Goal: Transaction & Acquisition: Purchase product/service

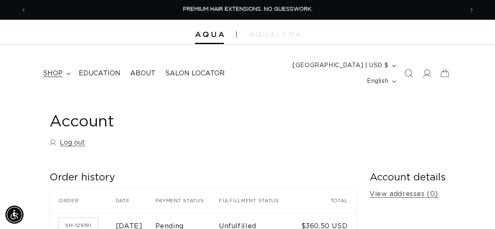
click at [64, 67] on summary "shop" at bounding box center [56, 73] width 36 height 19
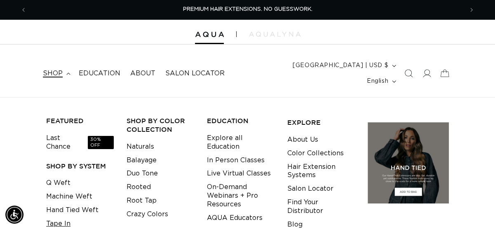
click at [66, 217] on link "Tape In" at bounding box center [58, 224] width 24 height 14
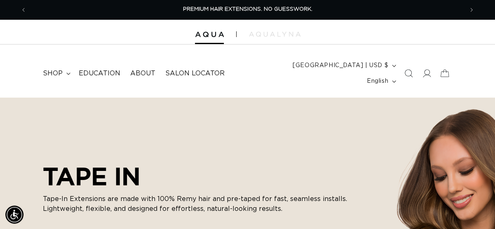
click at [166, 30] on div at bounding box center [247, 32] width 495 height 25
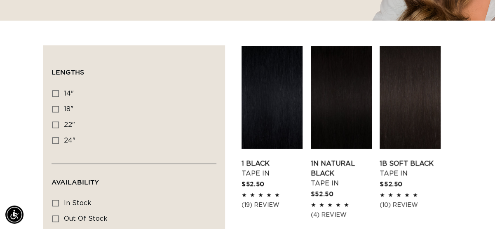
scroll to position [255, 0]
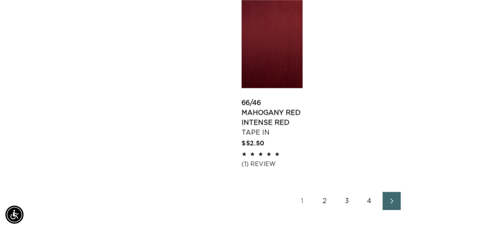
scroll to position [1272, 0]
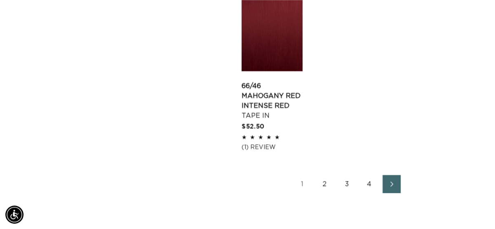
click at [325, 175] on link "2" at bounding box center [325, 184] width 18 height 18
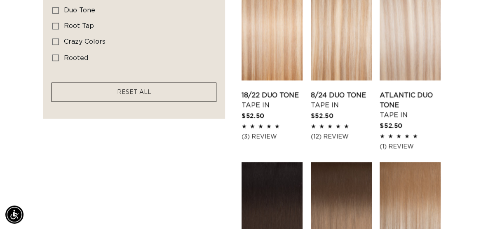
scroll to position [691, 0]
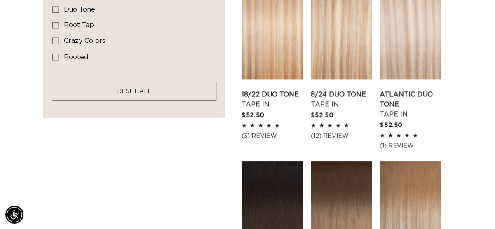
click at [158, 153] on aside "Filter: Lengths (0) Lengths 14" 14" (35 products) 18" 18" (49 products) 22" 24"…" at bounding box center [134, 170] width 182 height 1109
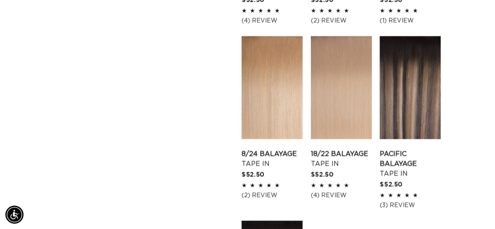
scroll to position [991, 0]
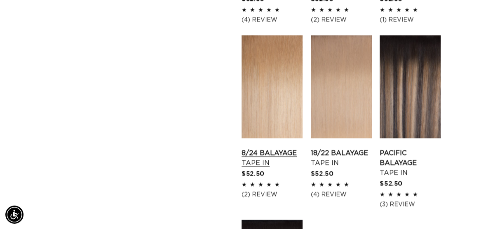
click at [252, 148] on link "8/24 Balayage Tape In" at bounding box center [271, 158] width 61 height 20
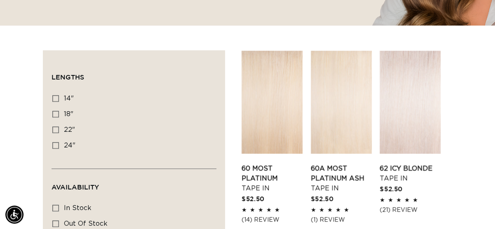
scroll to position [255, 0]
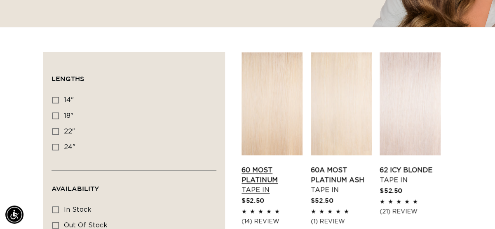
click at [278, 165] on link "60 Most Platinum Tape In" at bounding box center [271, 180] width 61 height 30
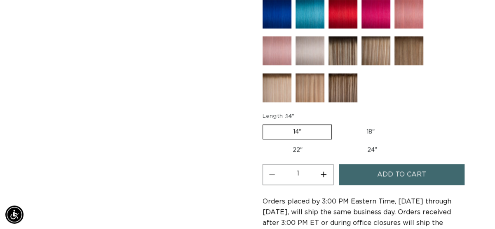
scroll to position [534, 0]
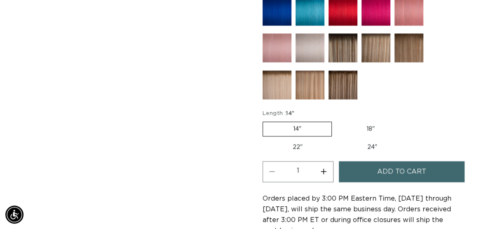
click at [361, 140] on label "24" Variant sold out or unavailable" at bounding box center [372, 147] width 70 height 14
click at [337, 138] on input "24" Variant sold out or unavailable" at bounding box center [337, 138] width 0 height 0
radio input "true"
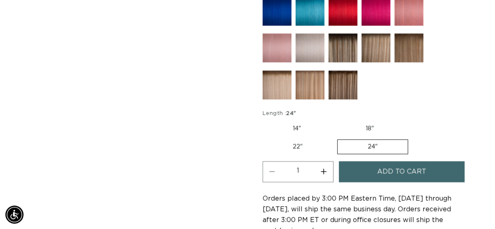
click at [324, 161] on button "Increase quantity for 8/24 Balayage - Tape In" at bounding box center [323, 171] width 19 height 21
type input "2"
click at [401, 161] on span "Add to cart" at bounding box center [401, 171] width 49 height 21
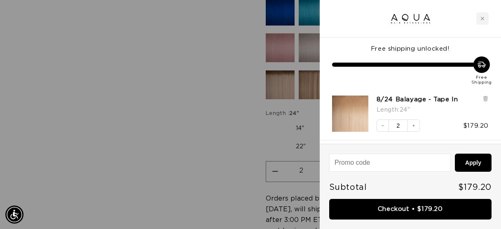
click at [145, 150] on div at bounding box center [250, 114] width 501 height 229
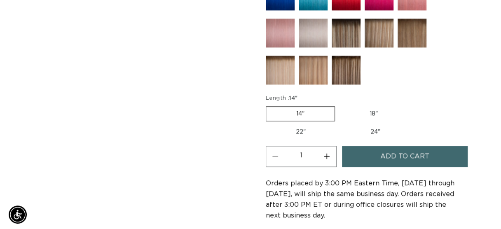
scroll to position [580, 0]
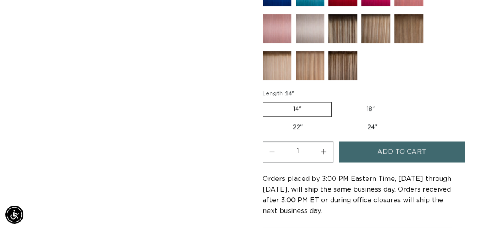
click at [364, 120] on label "24" Variant sold out or unavailable" at bounding box center [372, 127] width 70 height 14
click at [337, 119] on input "24" Variant sold out or unavailable" at bounding box center [337, 119] width 0 height 0
radio input "true"
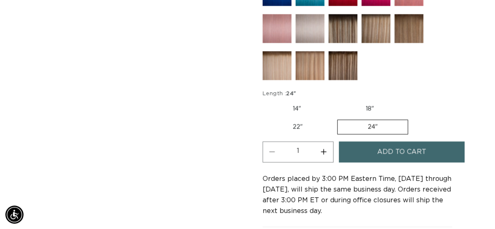
click at [321, 141] on button "Increase quantity for 60 Most Platinum - Tape In" at bounding box center [323, 151] width 19 height 21
type input "2"
click at [378, 141] on span "Add to cart" at bounding box center [401, 151] width 49 height 21
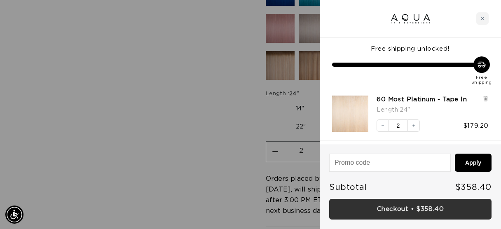
click at [402, 208] on link "Checkout • $358.40" at bounding box center [410, 209] width 162 height 21
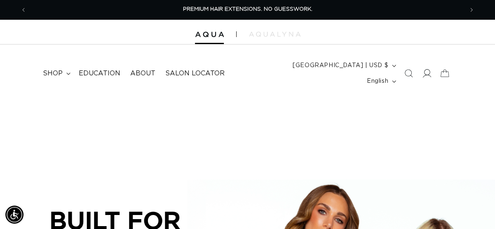
click at [428, 69] on icon at bounding box center [426, 73] width 9 height 9
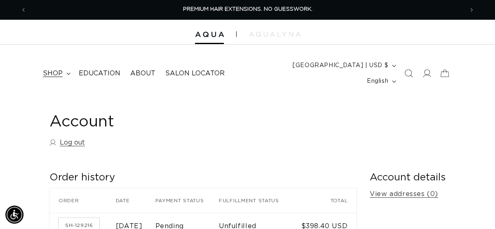
click at [66, 72] on icon at bounding box center [68, 73] width 4 height 2
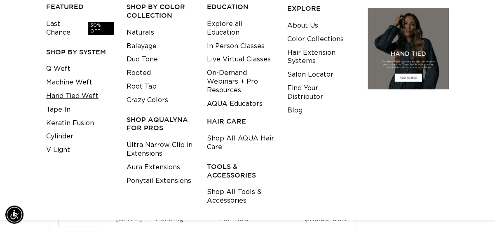
scroll to position [115, 0]
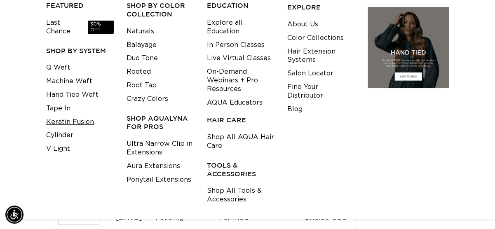
click at [85, 115] on link "Keratin Fusion" at bounding box center [70, 122] width 48 height 14
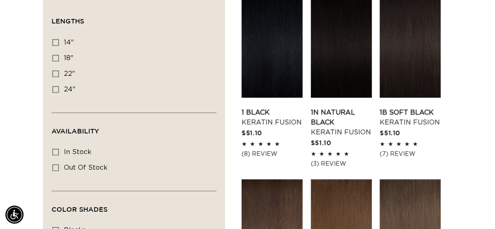
scroll to position [350, 0]
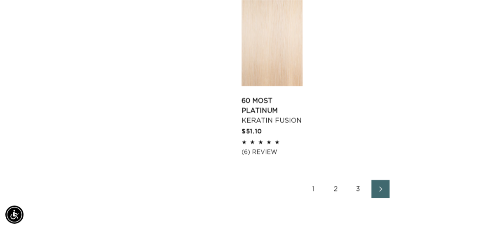
scroll to position [1258, 0]
click at [336, 179] on link "2" at bounding box center [336, 188] width 18 height 18
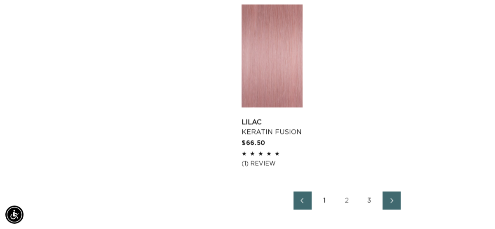
scroll to position [1197, 0]
click at [366, 191] on link "3" at bounding box center [369, 200] width 18 height 18
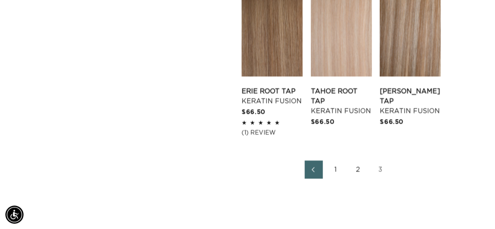
scroll to position [1044, 0]
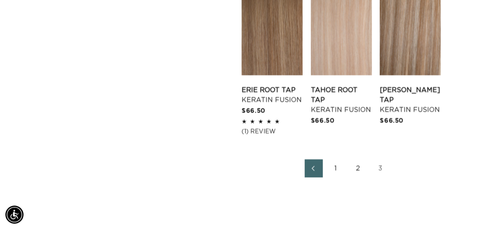
click at [336, 159] on link "1" at bounding box center [336, 168] width 18 height 18
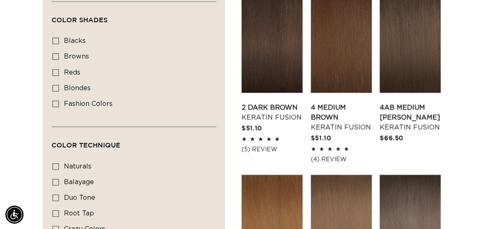
scroll to position [503, 0]
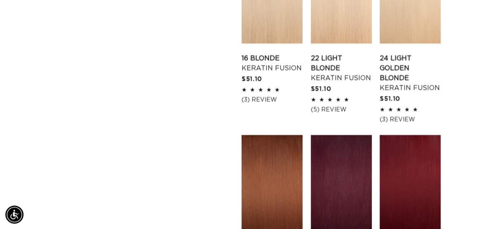
scroll to position [922, 0]
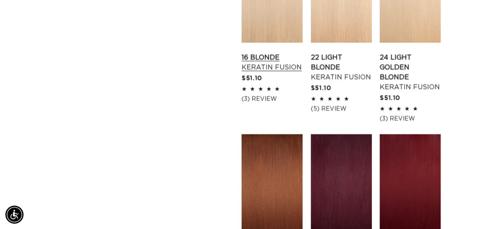
click at [271, 53] on link "16 Blonde Keratin Fusion" at bounding box center [271, 63] width 61 height 20
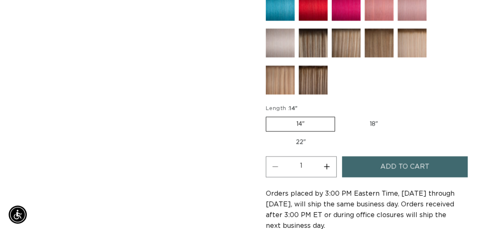
scroll to position [578, 0]
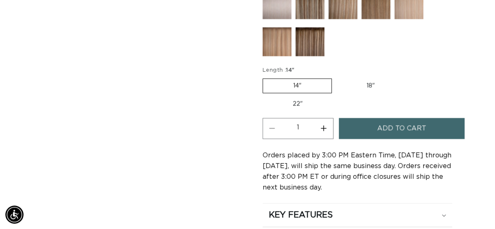
click at [372, 79] on label "18" Variant sold out or unavailable" at bounding box center [370, 86] width 68 height 14
click at [336, 77] on input "18" Variant sold out or unavailable" at bounding box center [336, 77] width 0 height 0
radio input "true"
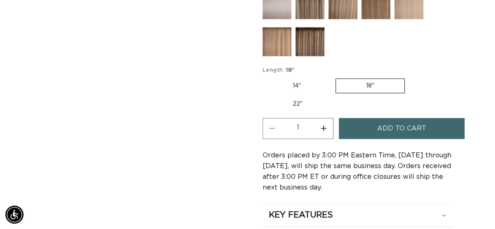
click at [395, 118] on span "Add to cart" at bounding box center [401, 128] width 49 height 21
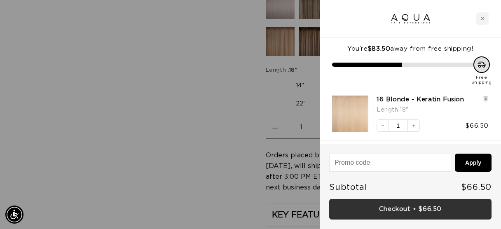
click at [407, 213] on link "Checkout • $66.50" at bounding box center [410, 209] width 162 height 21
